Goal: Find specific page/section: Find specific page/section

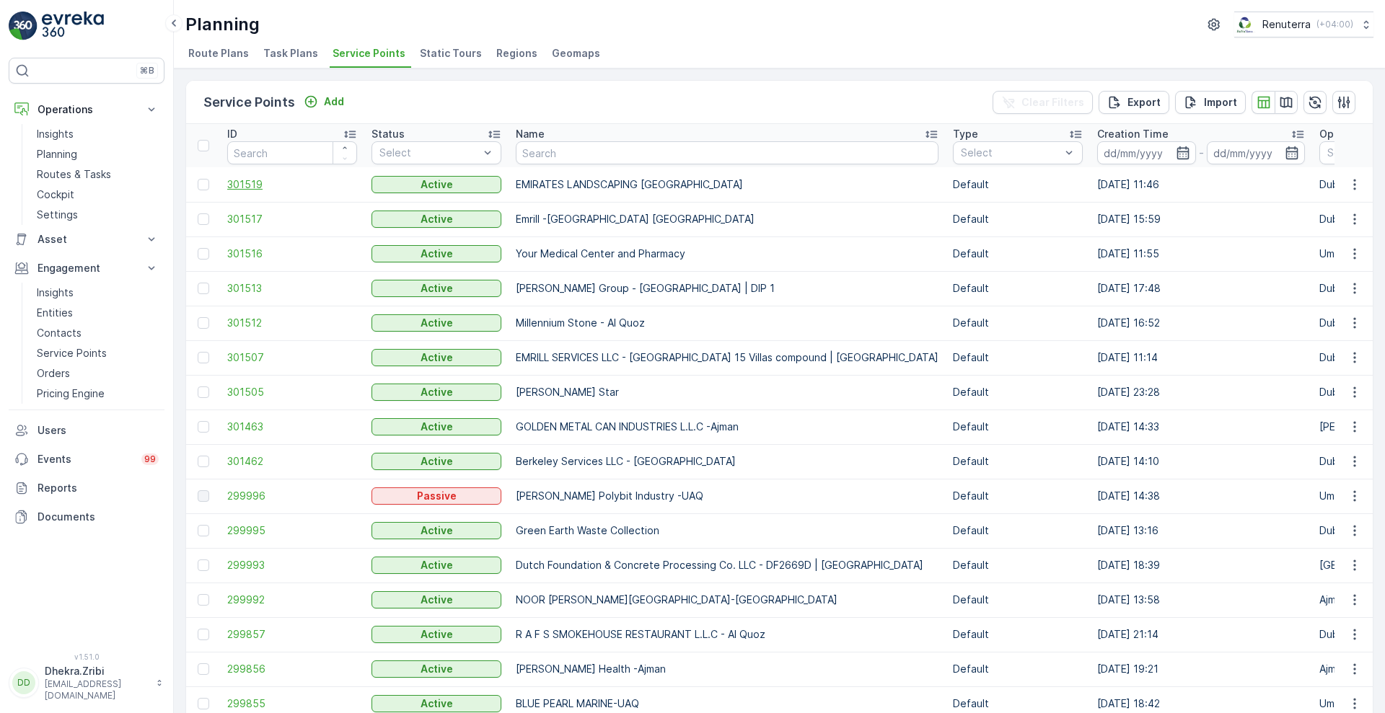
click at [239, 190] on span "301519" at bounding box center [292, 184] width 130 height 14
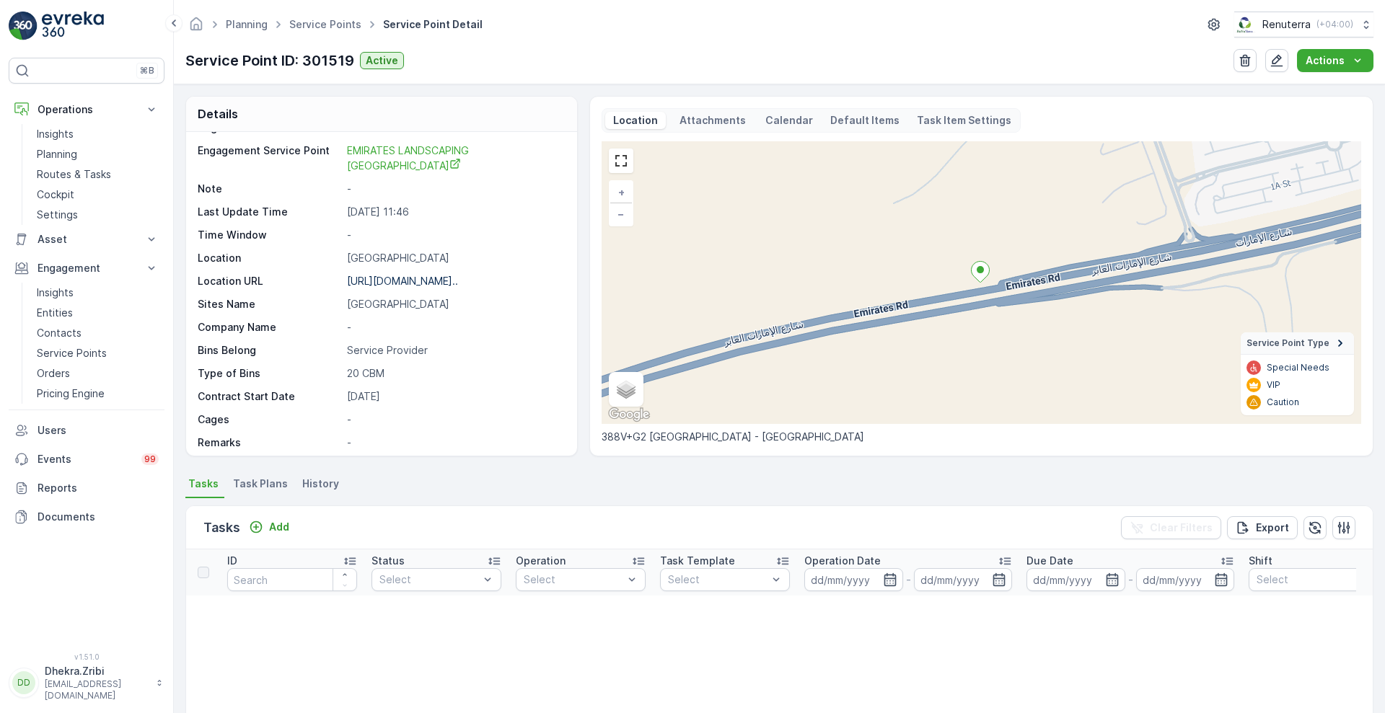
scroll to position [208, 0]
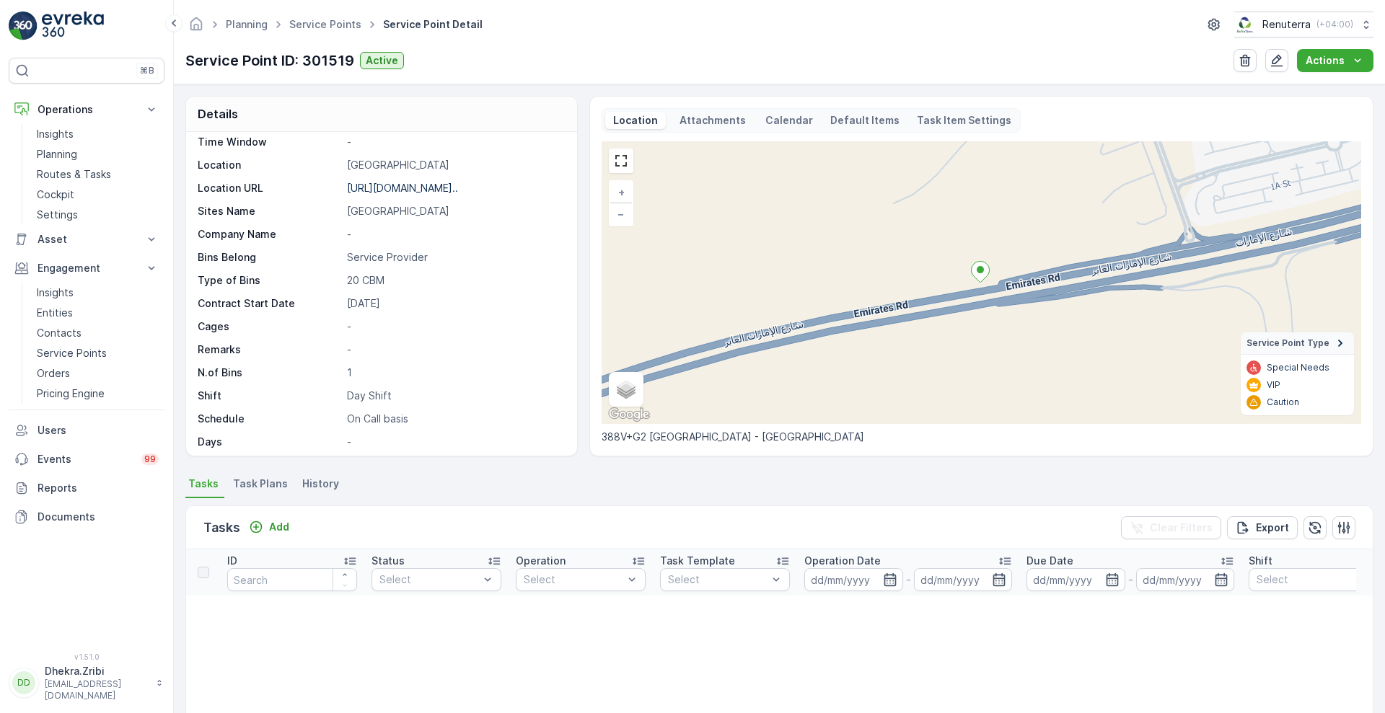
click at [379, 366] on p "1" at bounding box center [454, 373] width 215 height 14
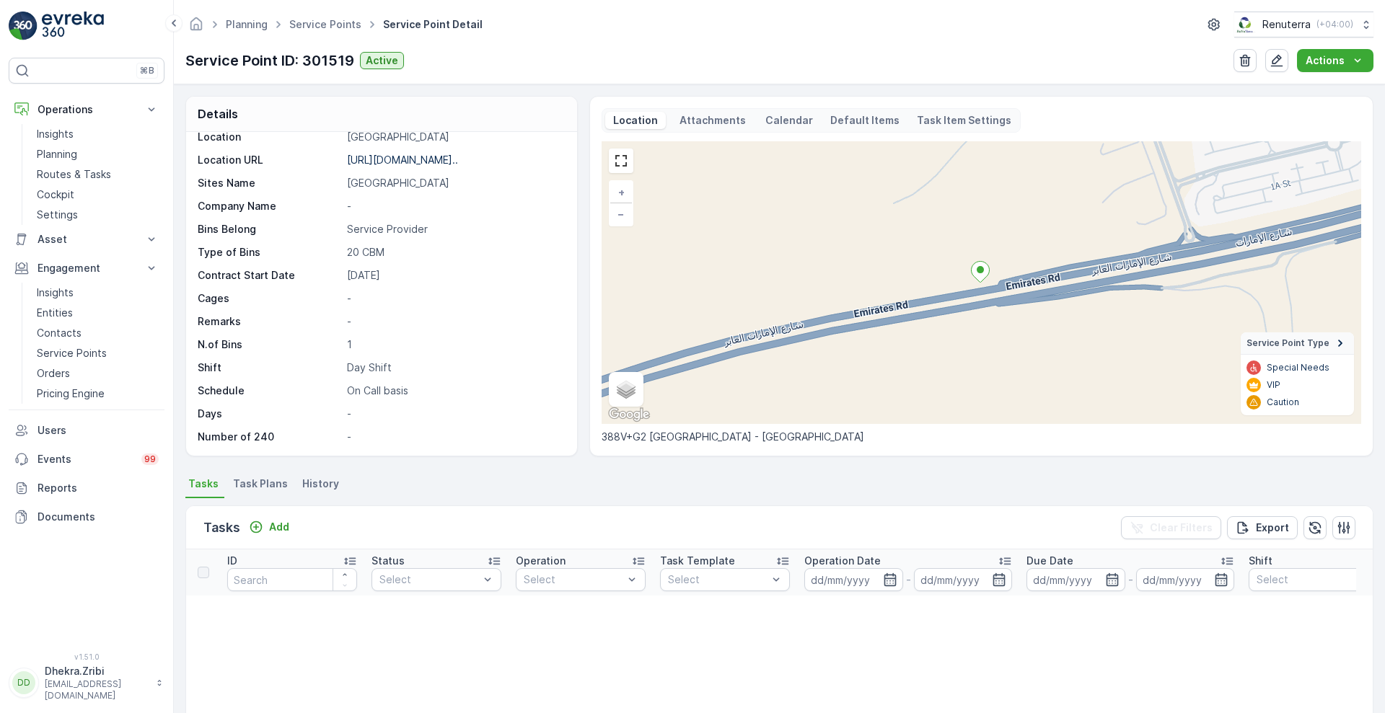
scroll to position [237, 0]
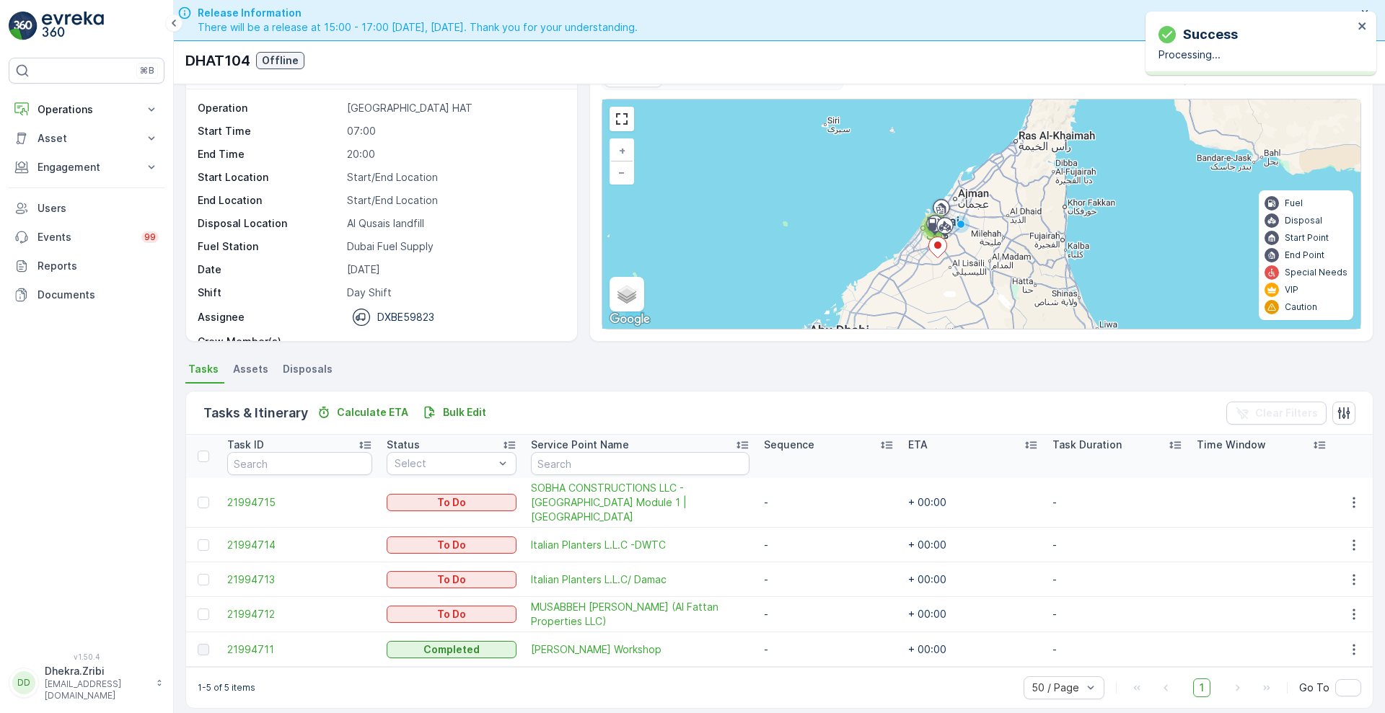
scroll to position [45, 0]
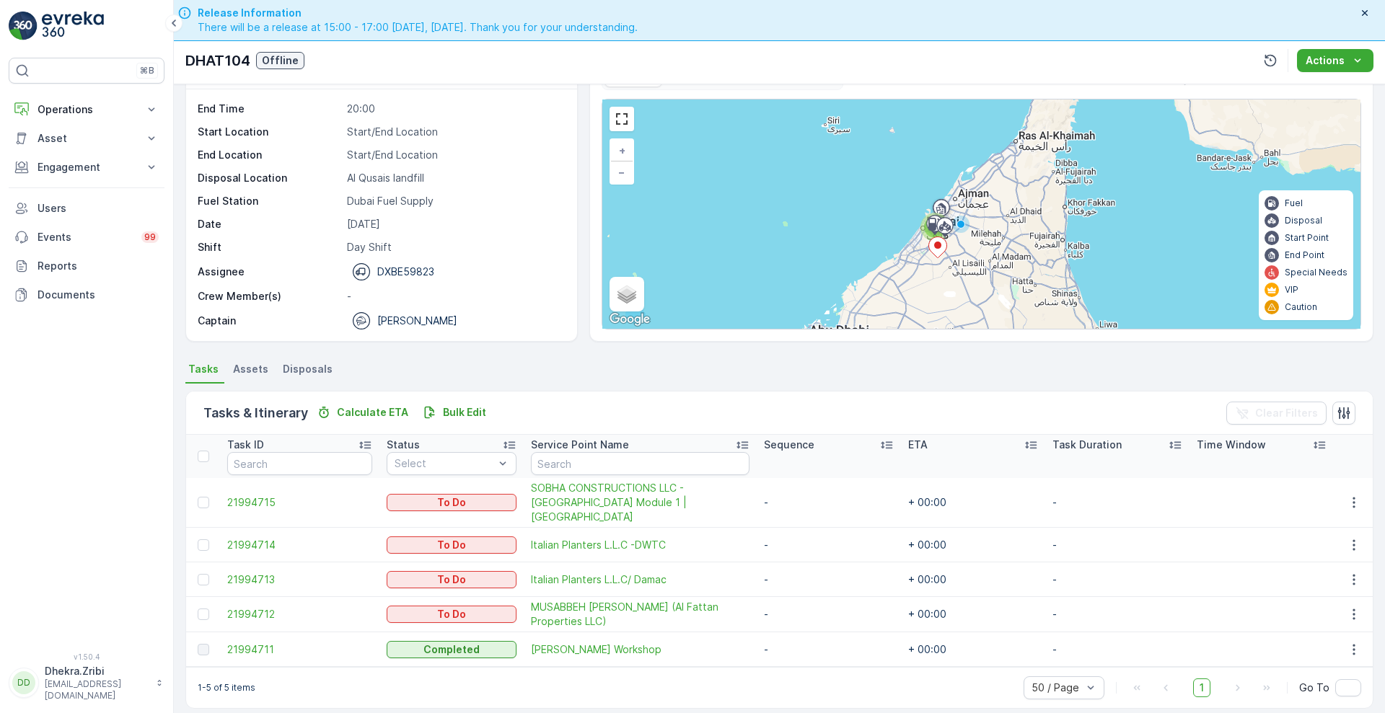
click at [281, 227] on p "Date" at bounding box center [270, 224] width 144 height 14
